Goal: Information Seeking & Learning: Learn about a topic

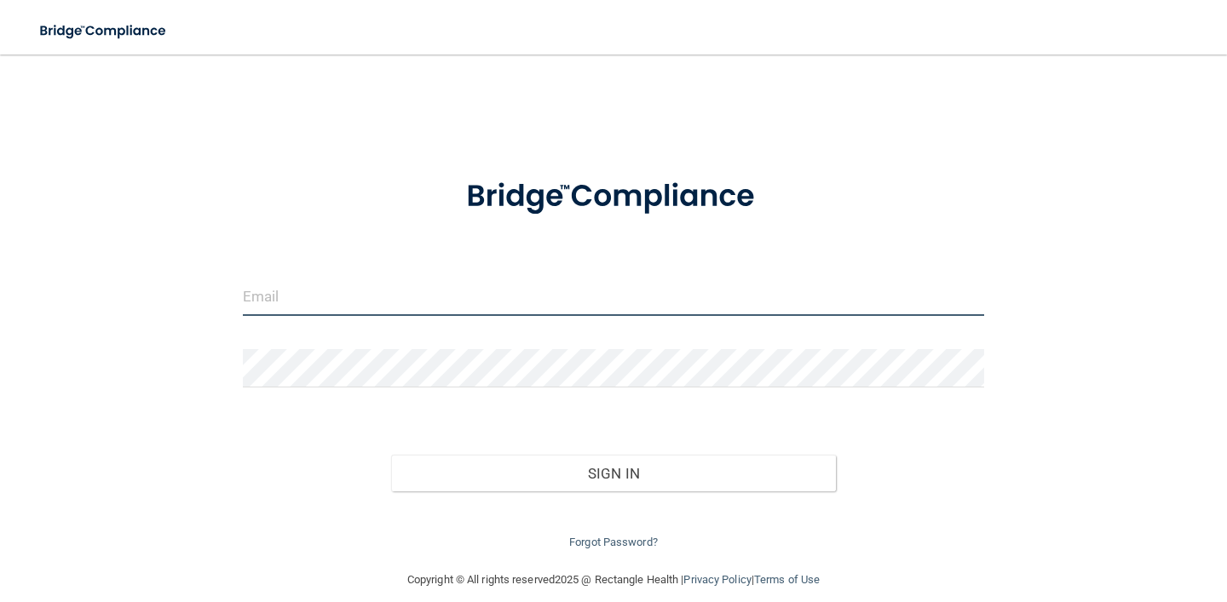
type input "[EMAIL_ADDRESS][DOMAIN_NAME]"
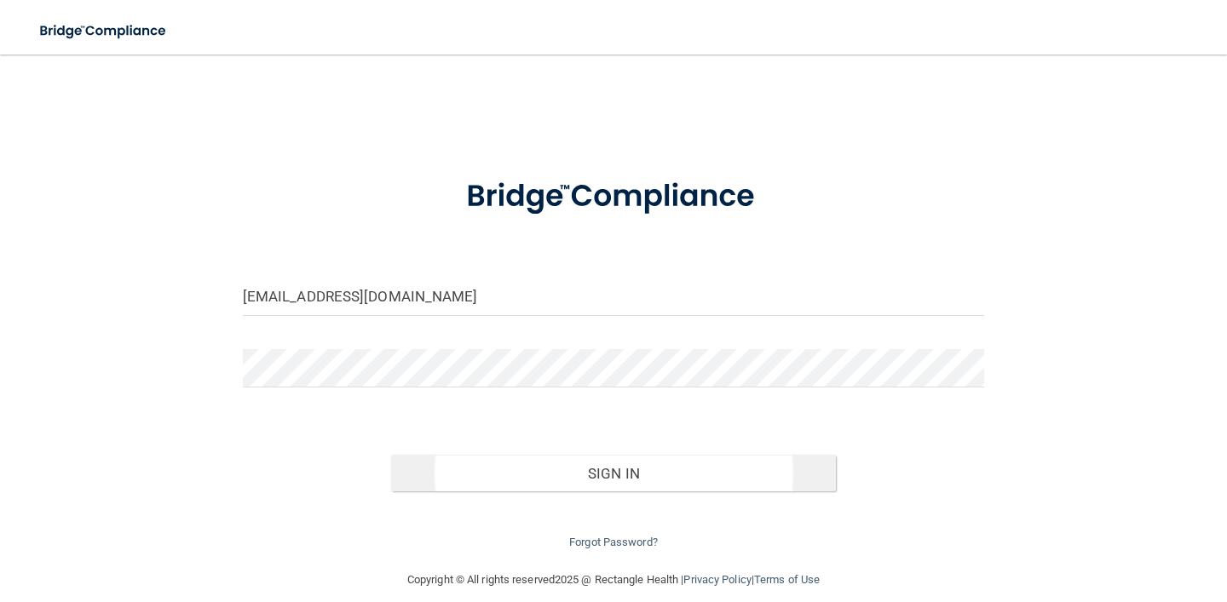
click at [616, 465] on button "Sign In" at bounding box center [613, 473] width 445 height 37
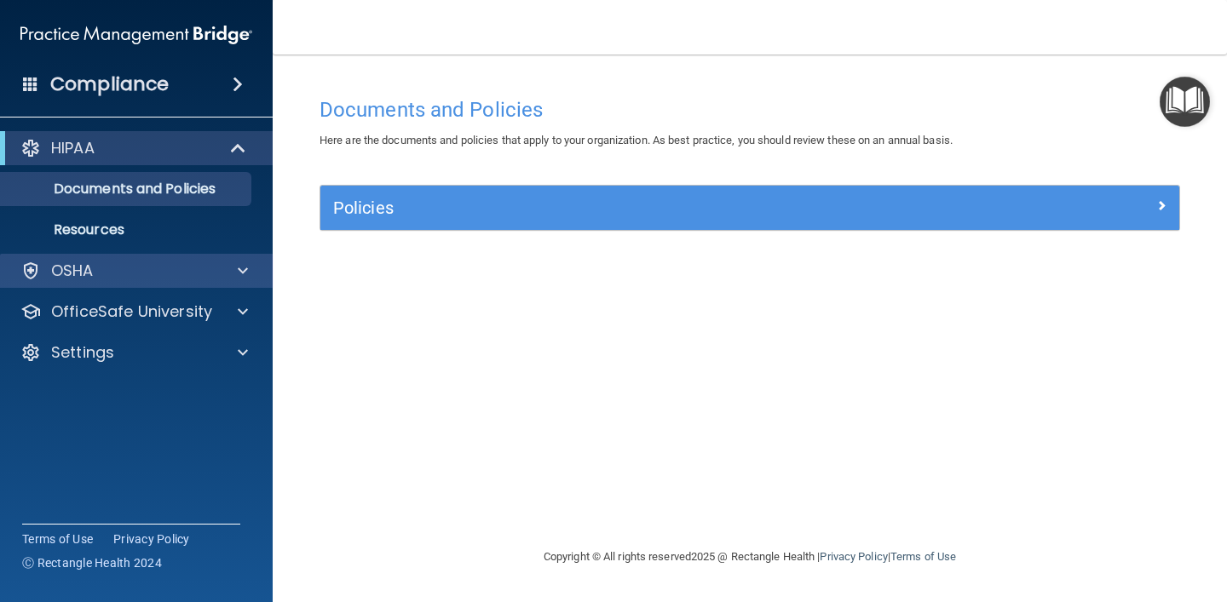
click at [138, 281] on div "OSHA" at bounding box center [137, 271] width 274 height 34
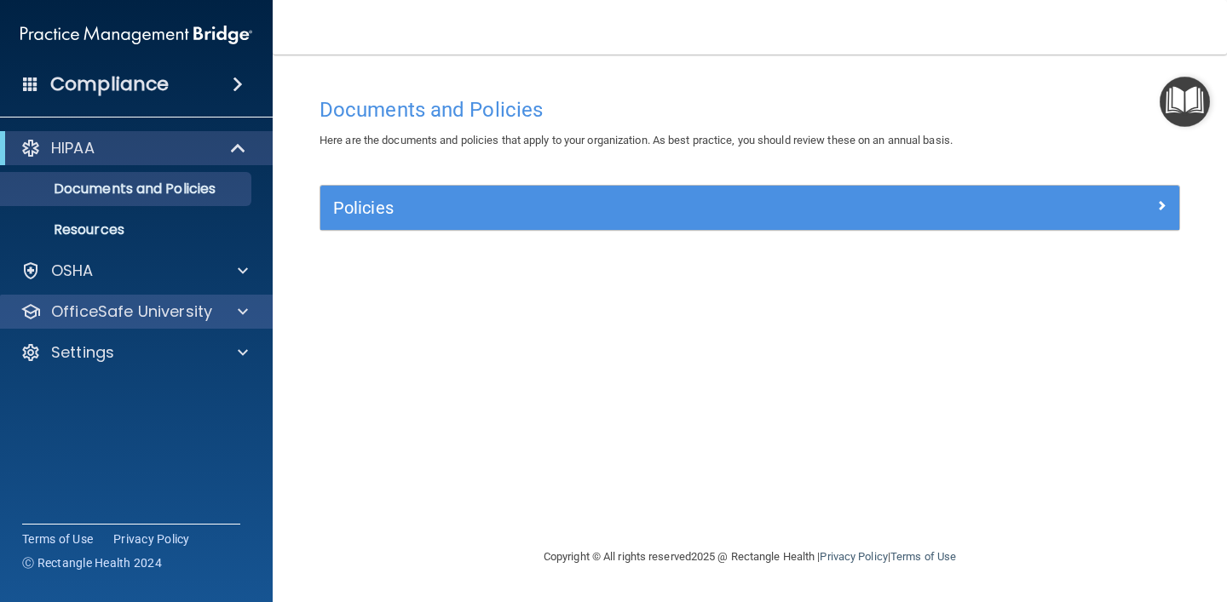
click at [157, 308] on p "OfficeSafe University" at bounding box center [131, 312] width 161 height 20
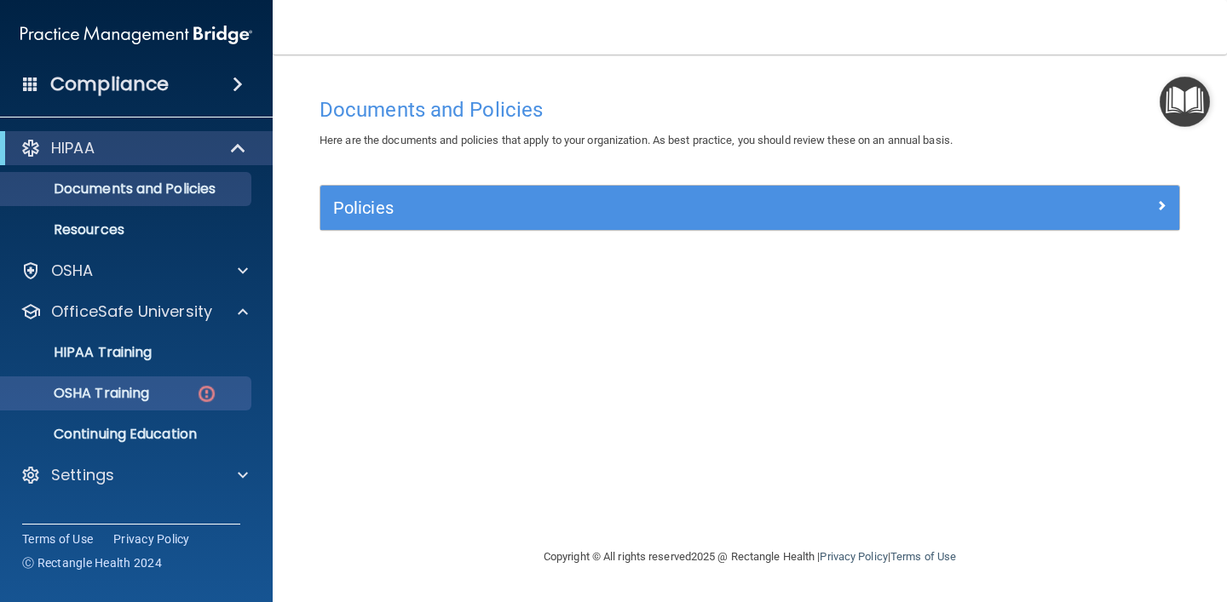
click at [141, 392] on p "OSHA Training" at bounding box center [80, 393] width 138 height 17
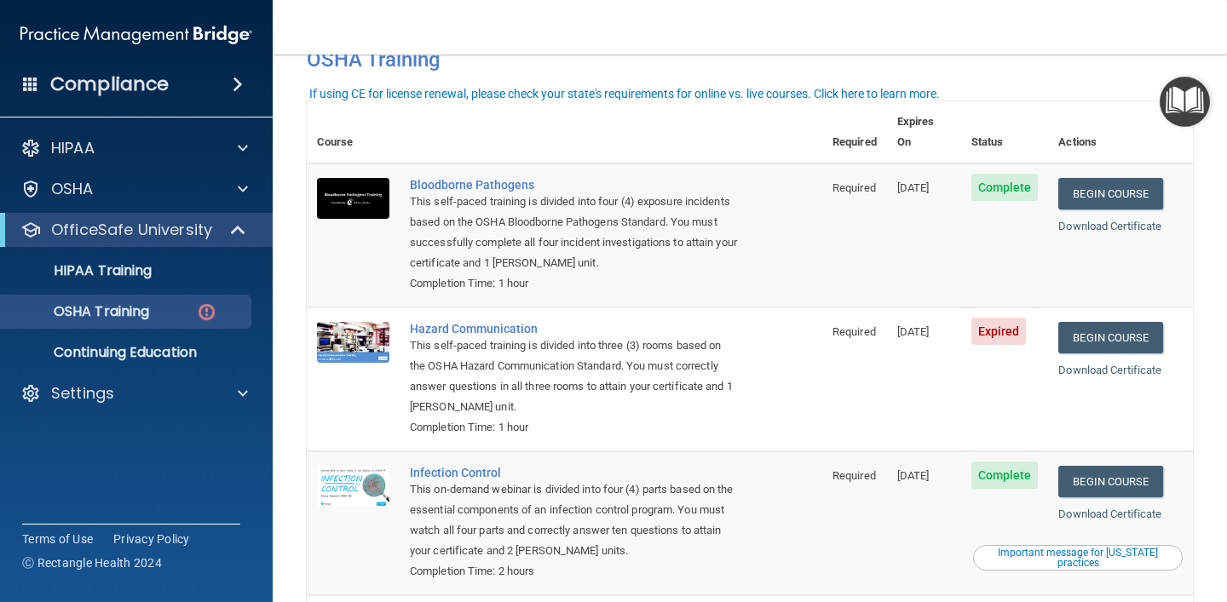
scroll to position [100, 0]
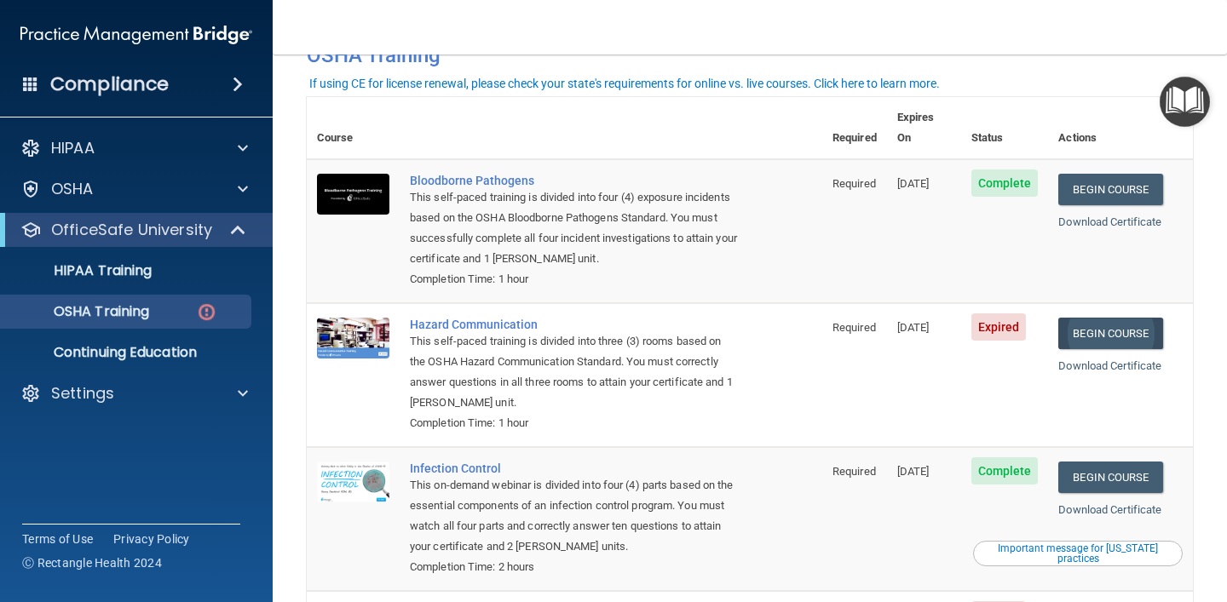
click at [1115, 318] on link "Begin Course" at bounding box center [1110, 334] width 104 height 32
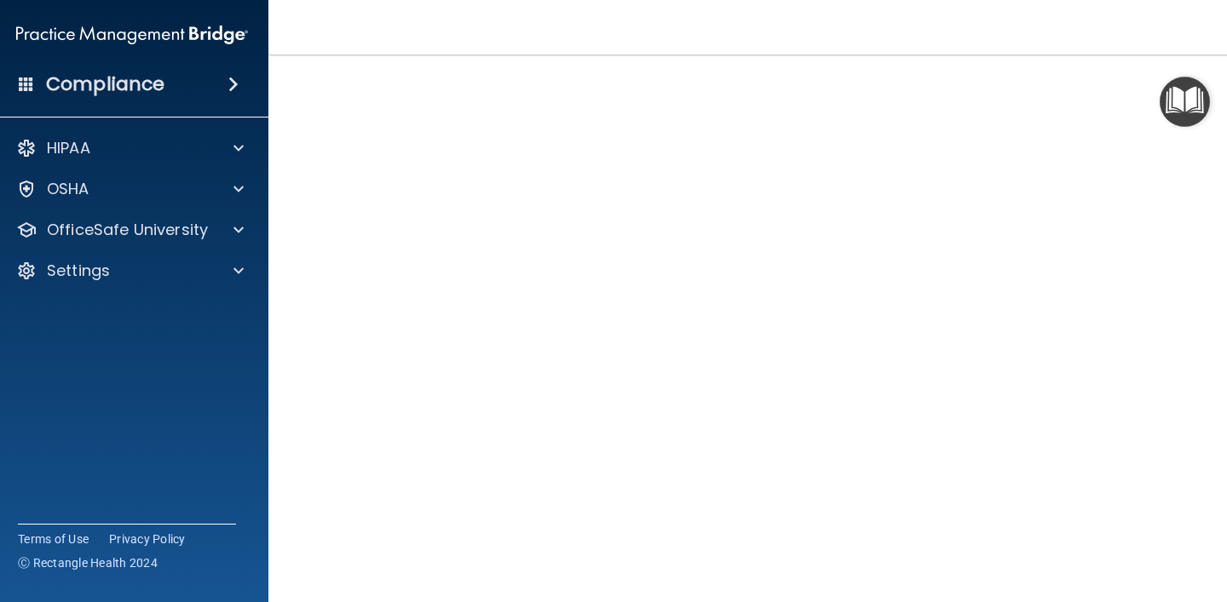
scroll to position [120, 0]
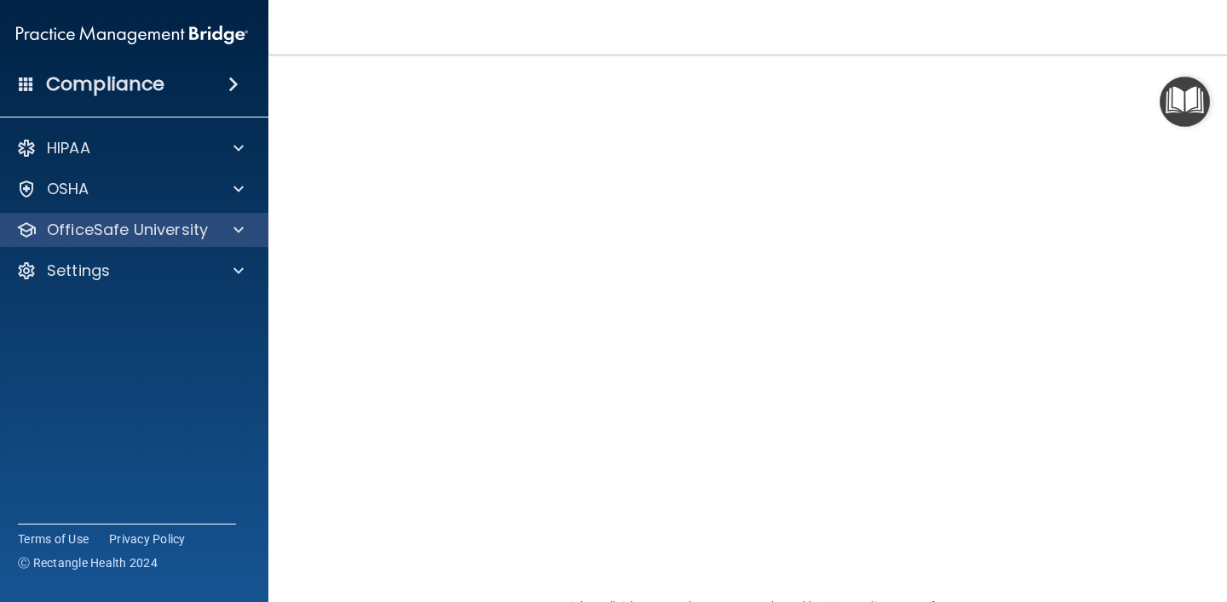
click at [195, 229] on p "OfficeSafe University" at bounding box center [127, 230] width 161 height 20
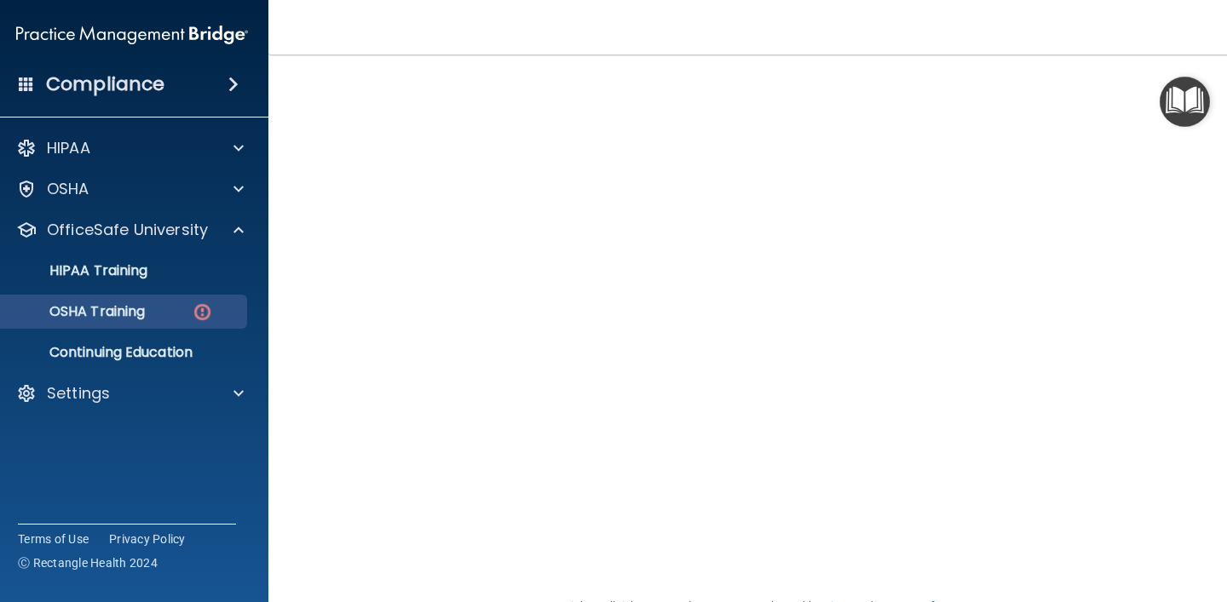
click at [127, 307] on p "OSHA Training" at bounding box center [76, 311] width 138 height 17
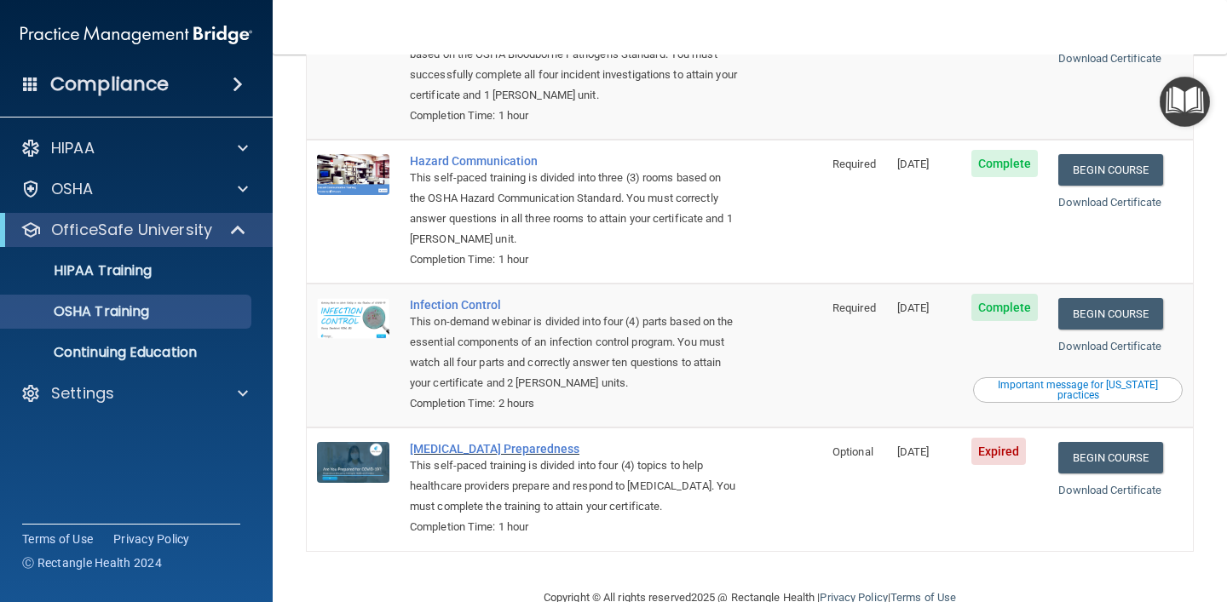
scroll to position [215, 0]
click at [1115, 443] on link "Begin Course" at bounding box center [1110, 459] width 104 height 32
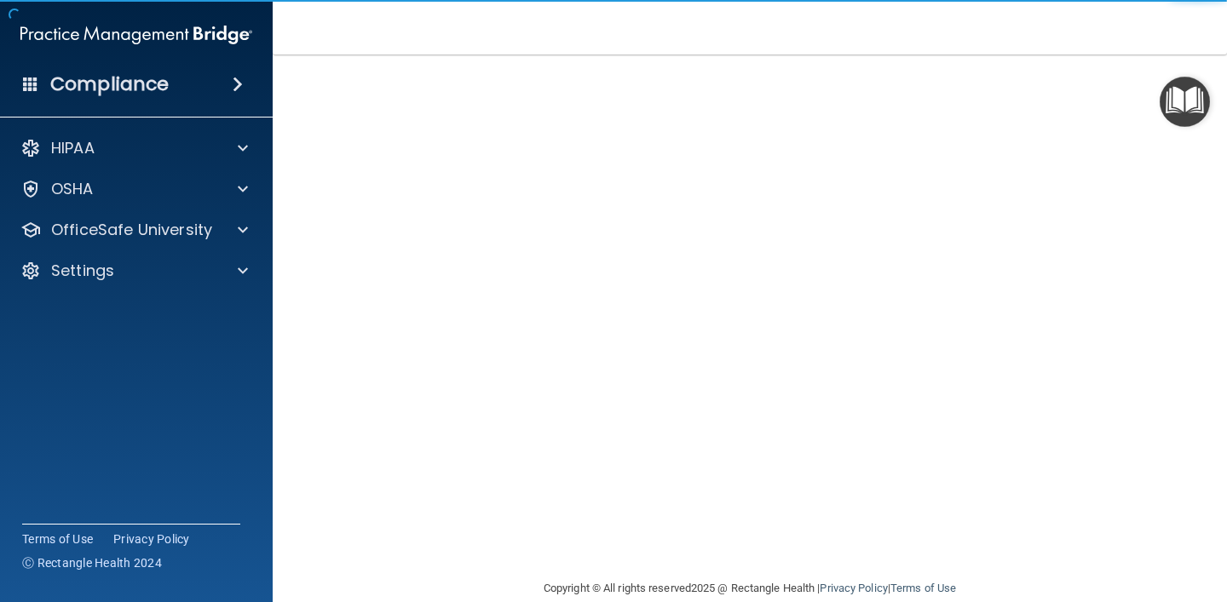
scroll to position [106, 0]
